Goal: Navigation & Orientation: Find specific page/section

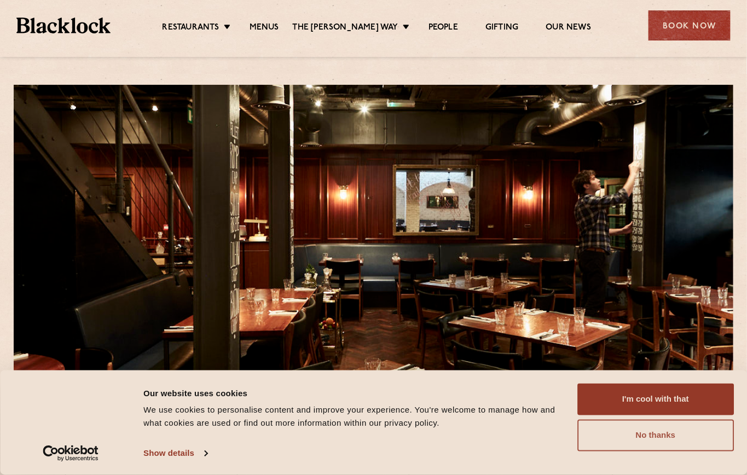
click at [675, 434] on button "No thanks" at bounding box center [656, 436] width 157 height 32
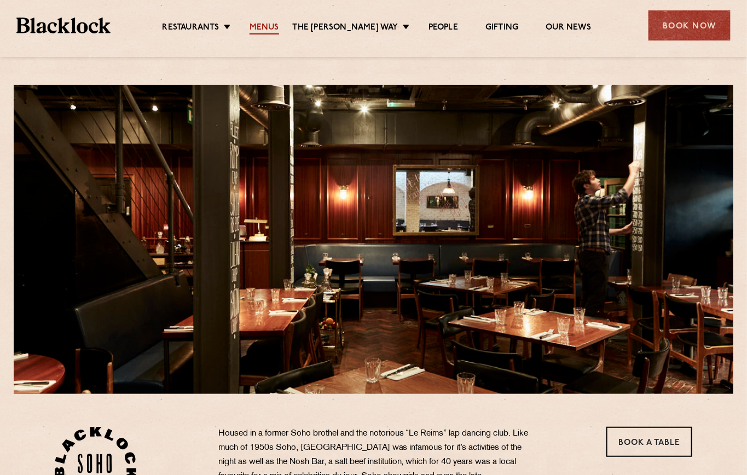
click at [277, 22] on link "Menus" at bounding box center [265, 28] width 30 height 12
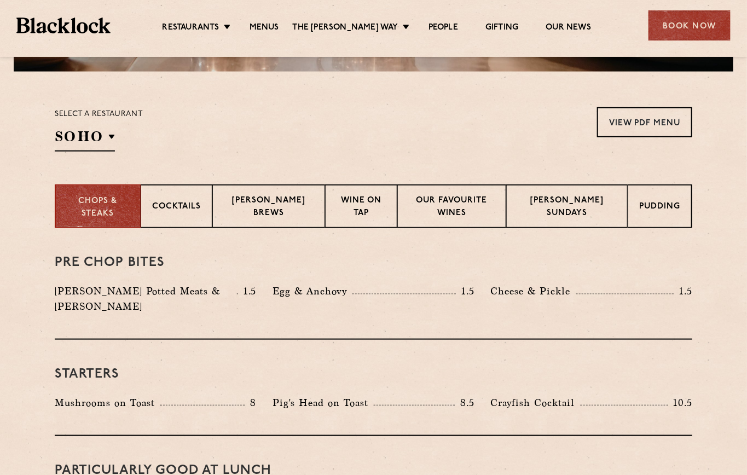
scroll to position [340, 0]
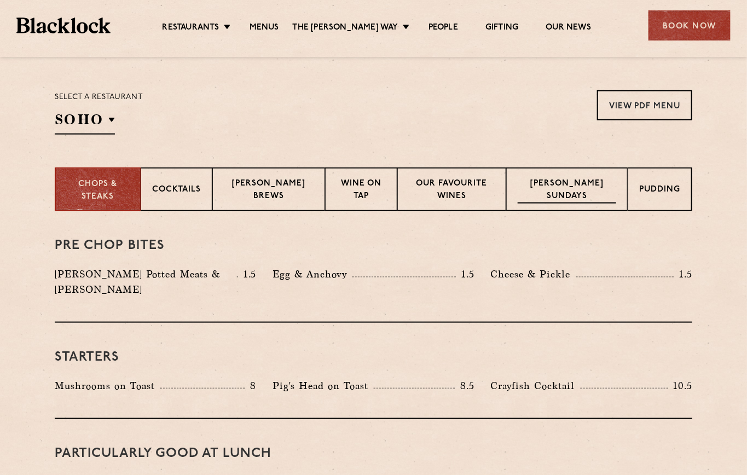
click at [568, 184] on p "Blacklock Sundays" at bounding box center [567, 191] width 99 height 26
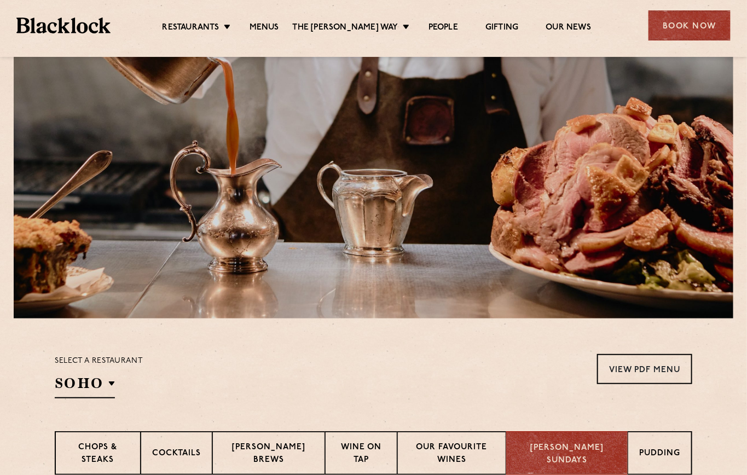
scroll to position [0, 0]
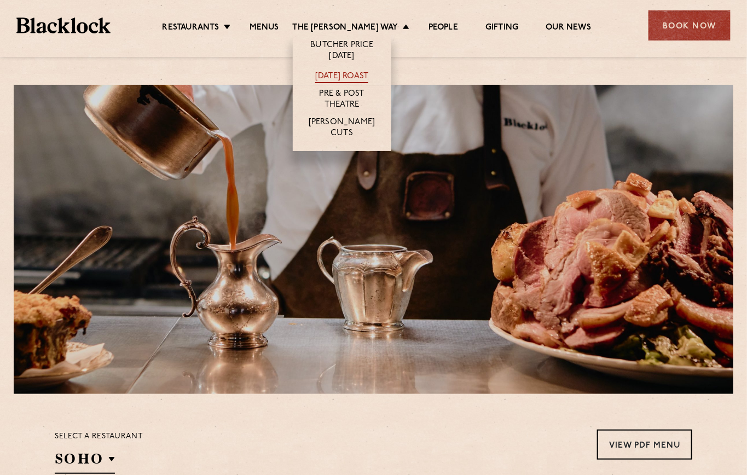
click at [359, 73] on link "[DATE] Roast" at bounding box center [341, 77] width 53 height 12
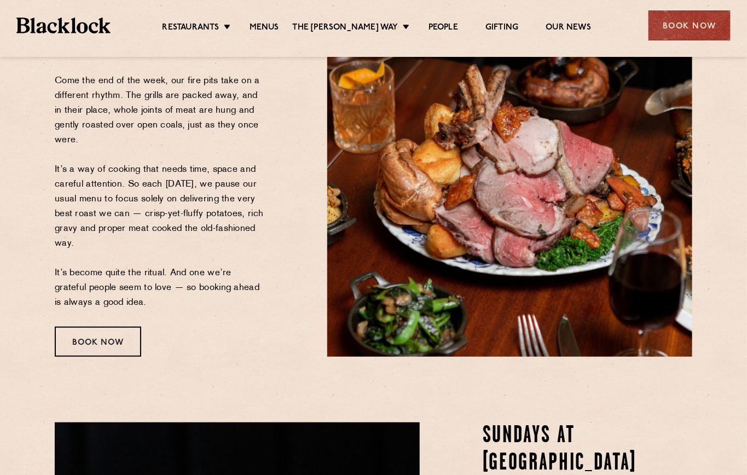
scroll to position [181, 0]
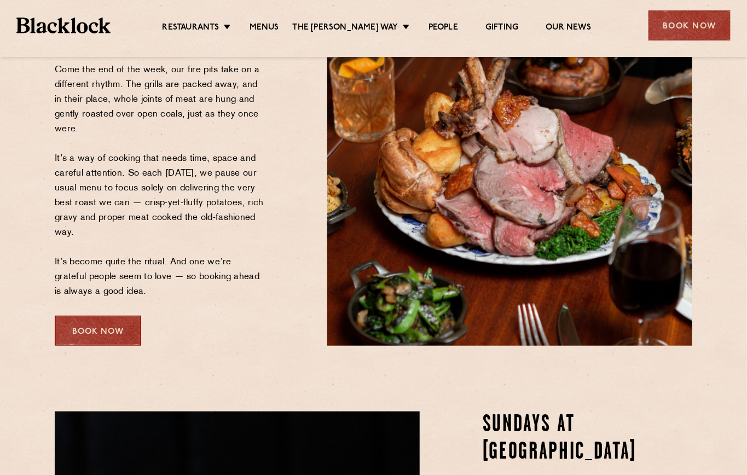
click at [108, 331] on div "Book Now" at bounding box center [98, 331] width 87 height 30
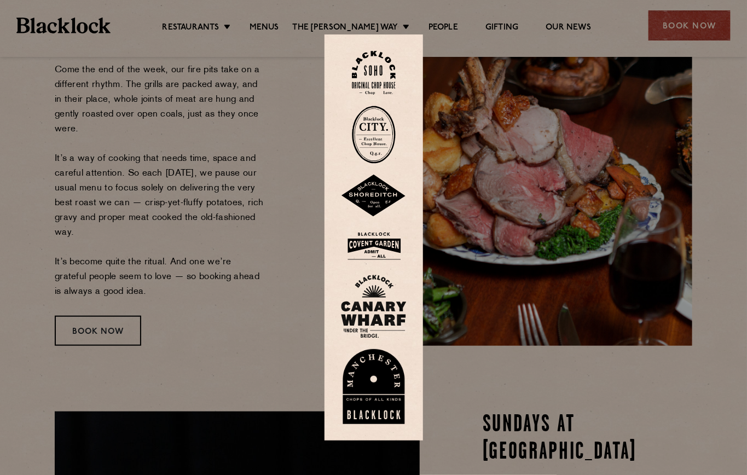
click at [372, 67] on img at bounding box center [374, 73] width 44 height 44
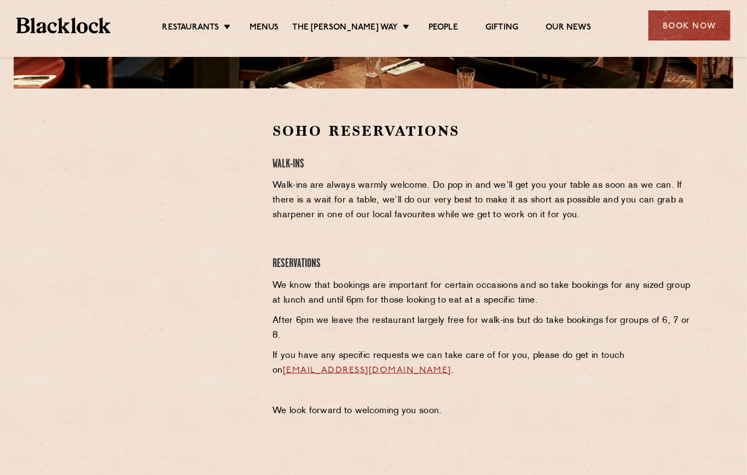
scroll to position [303, 0]
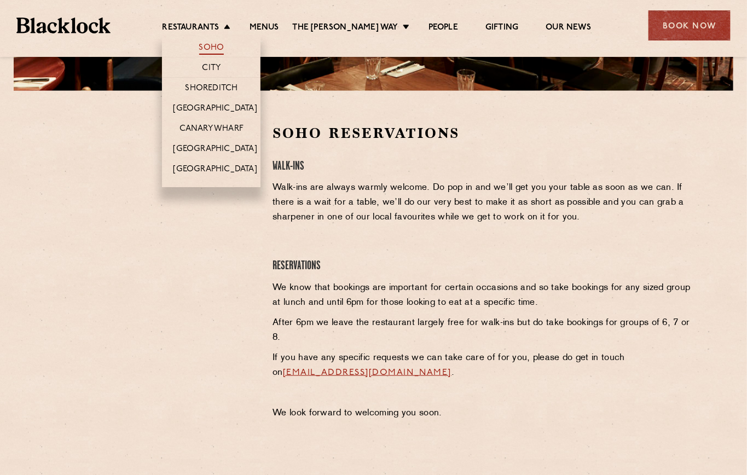
click at [221, 52] on link "Soho" at bounding box center [211, 49] width 25 height 12
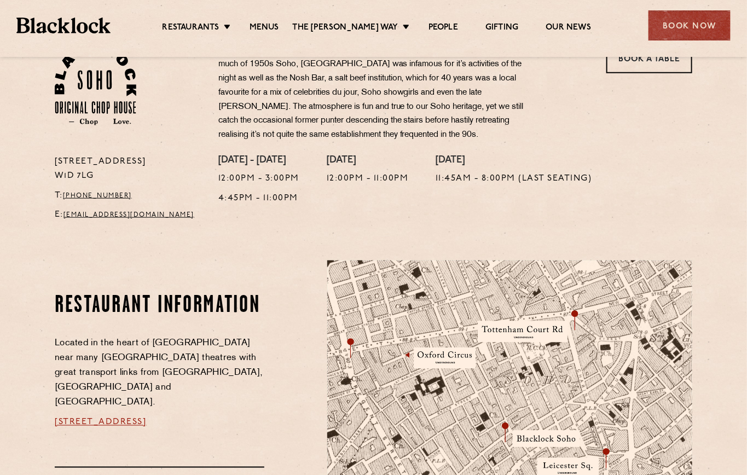
scroll to position [380, 0]
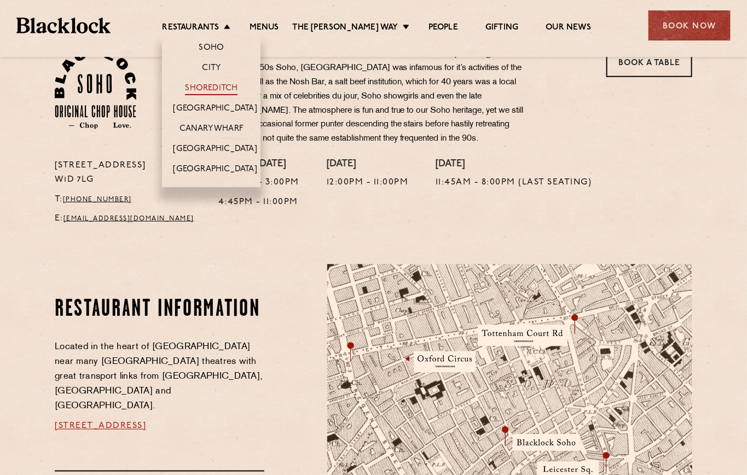
click at [217, 90] on link "Shoreditch" at bounding box center [211, 89] width 53 height 12
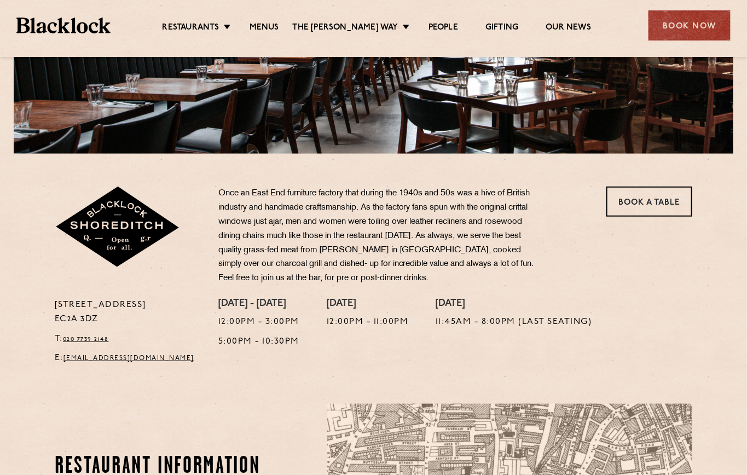
scroll to position [242, 0]
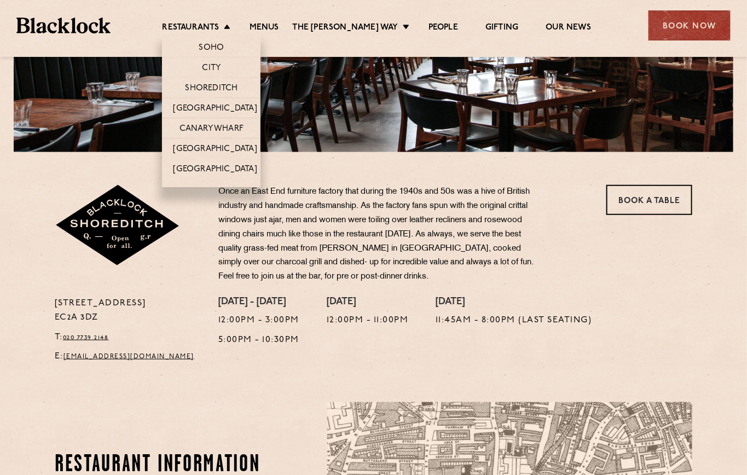
click at [234, 24] on li "Restaurants [GEOGRAPHIC_DATA] [GEOGRAPHIC_DATA] [GEOGRAPHIC_DATA] [GEOGRAPHIC_D…" at bounding box center [198, 28] width 73 height 12
click at [218, 66] on link "City" at bounding box center [212, 69] width 19 height 12
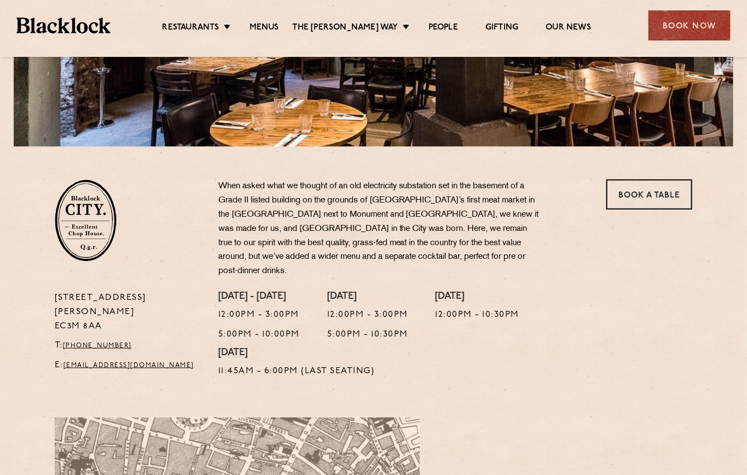
scroll to position [251, 0]
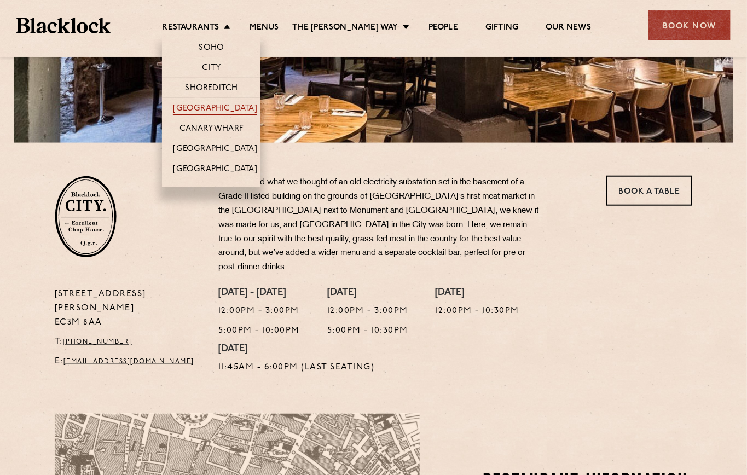
click at [218, 113] on link "[GEOGRAPHIC_DATA]" at bounding box center [215, 109] width 84 height 12
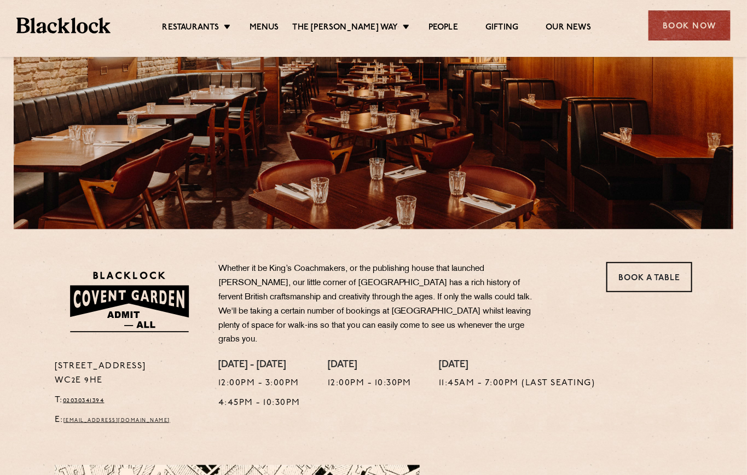
scroll to position [147, 0]
